Goal: Understand process/instructions: Learn how to perform a task or action

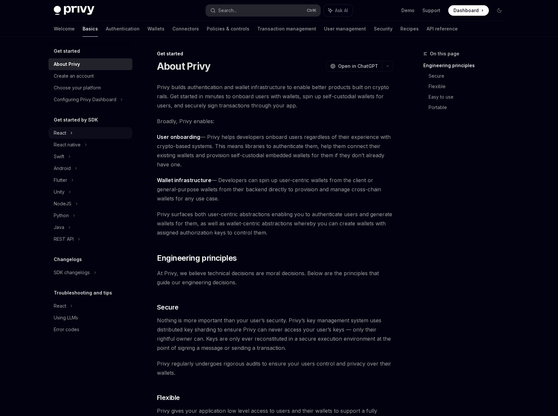
click at [71, 132] on icon at bounding box center [71, 133] width 1 height 2
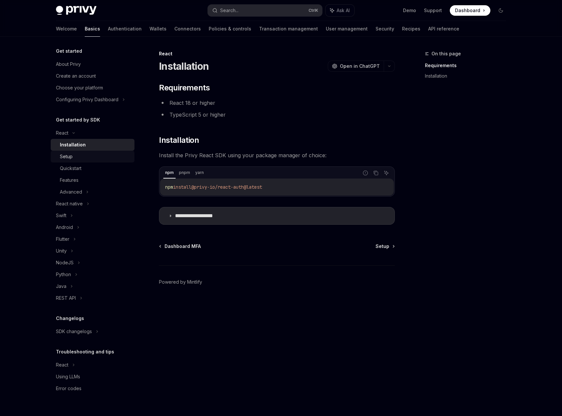
click at [81, 156] on div "Setup" at bounding box center [95, 157] width 71 height 8
type textarea "*"
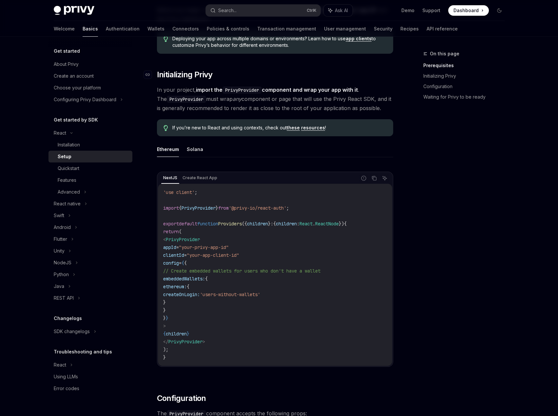
scroll to position [131, 0]
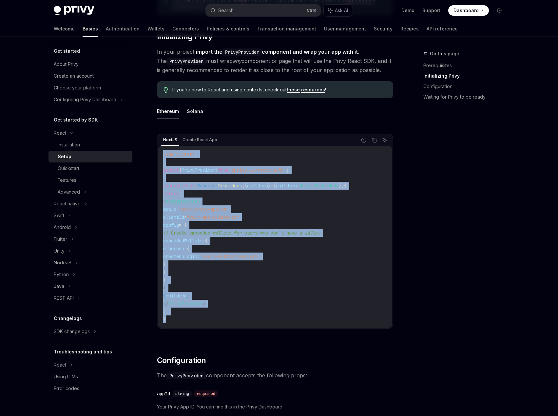
drag, startPoint x: 162, startPoint y: 151, endPoint x: 255, endPoint y: 318, distance: 191.2
click at [255, 318] on div "'use client' ; import { PrivyProvider } from '@privy-io/react-auth' ; export de…" at bounding box center [275, 237] width 234 height 182
copy code "'use client' ; import { PrivyProvider } from '@privy-io/react-auth' ; export de…"
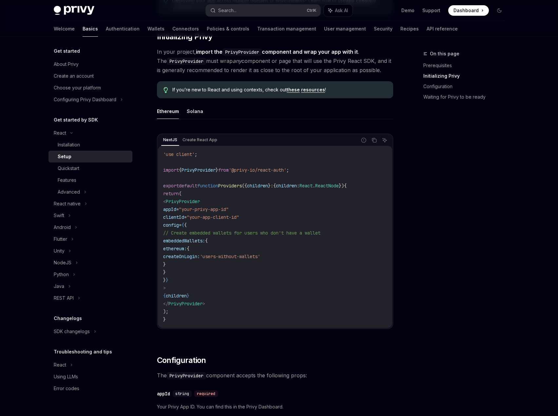
click at [286, 117] on ul "Ethereum Solana" at bounding box center [275, 111] width 236 height 16
click at [109, 150] on link "Installation" at bounding box center [90, 145] width 84 height 12
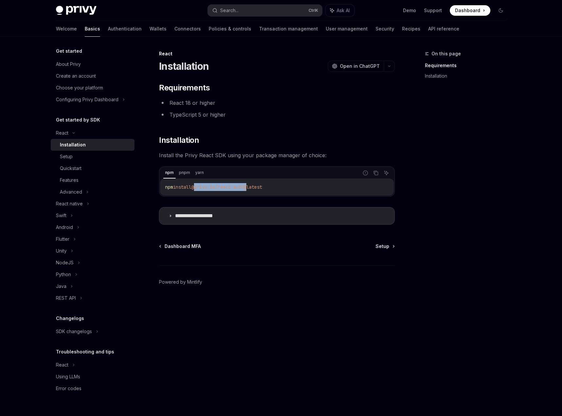
drag, startPoint x: 198, startPoint y: 189, endPoint x: 252, endPoint y: 187, distance: 54.7
click at [252, 187] on span "@privy-io/react-auth@latest" at bounding box center [227, 187] width 71 height 6
copy span "@privy-io/react-auth"
click at [280, 121] on div "**********" at bounding box center [277, 154] width 236 height 142
click at [219, 212] on summary "**********" at bounding box center [276, 215] width 235 height 17
